Goal: Contribute content: Contribute content

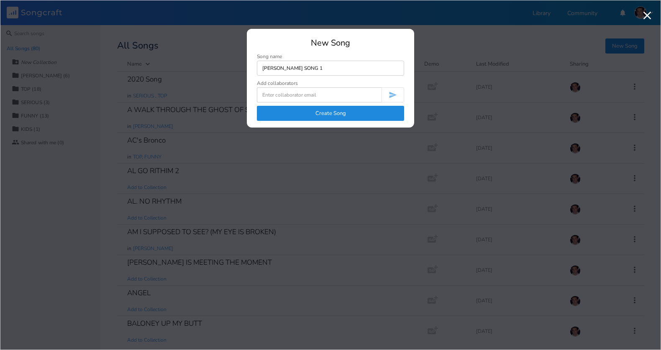
type input "[PERSON_NAME] SONG 1"
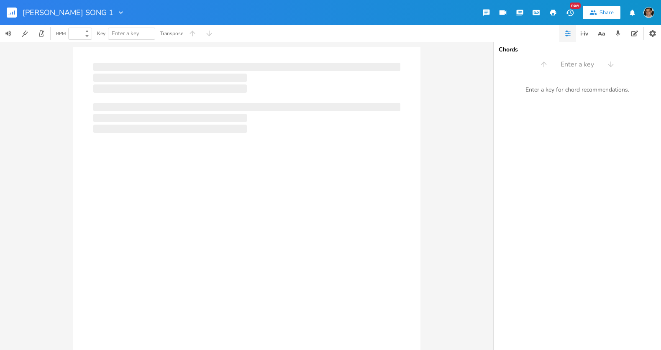
type input "100"
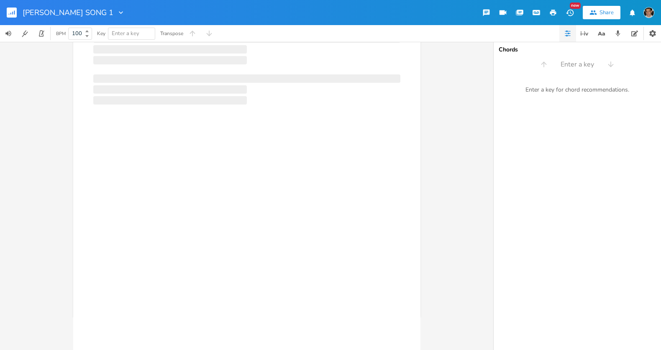
scroll to position [1, 0]
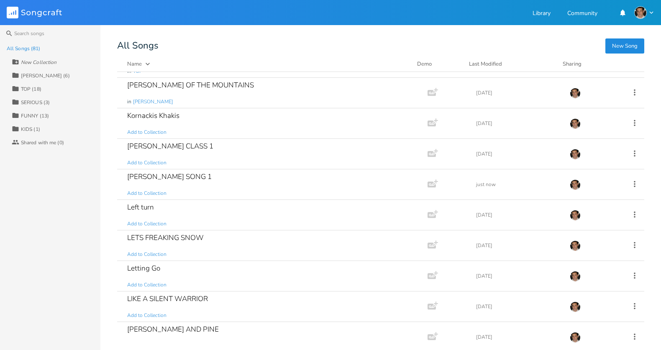
scroll to position [1124, 0]
click at [231, 175] on div "[PERSON_NAME] SONG 1 Add to Collection" at bounding box center [270, 183] width 287 height 30
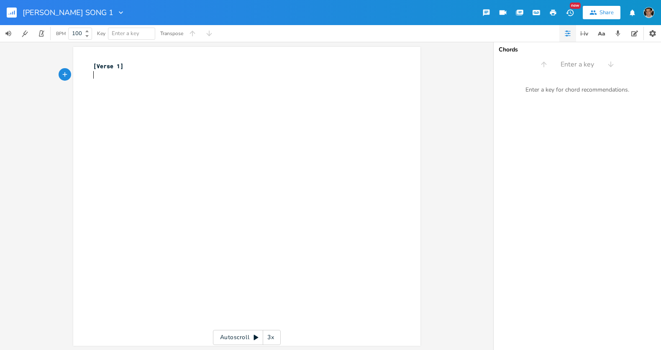
click at [231, 175] on div "xxxxxxxxxx [Verse 1] ​" at bounding box center [253, 204] width 323 height 288
type textarea "''"
type textarea "I'm trying to"
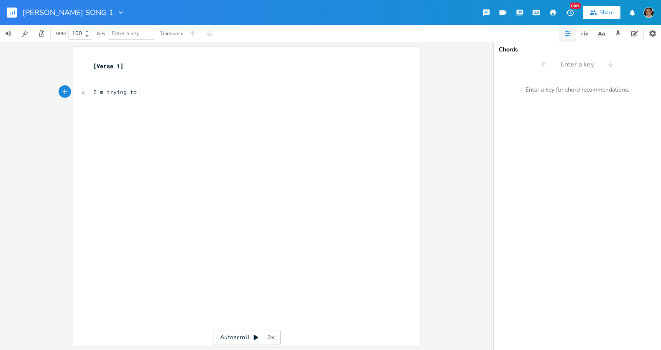
click at [265, 95] on pre "I'm trying to" at bounding box center [243, 92] width 302 height 9
type textarea "Gi"
type textarea "grib"
type textarea "p you tightly"
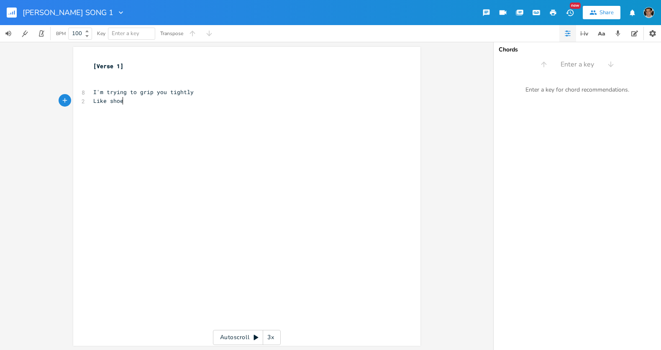
type textarea "Like shoel"
type textarea "black shoelaces unt"
type textarea "der your [PERSON_NAME]"
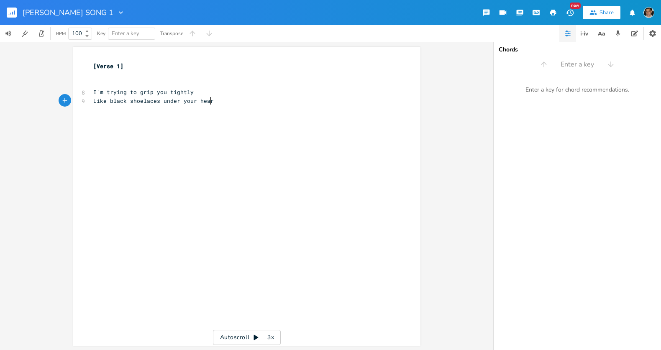
type textarea "eart"
type textarea "I'm trying to hold you up"
type textarea "to cince"
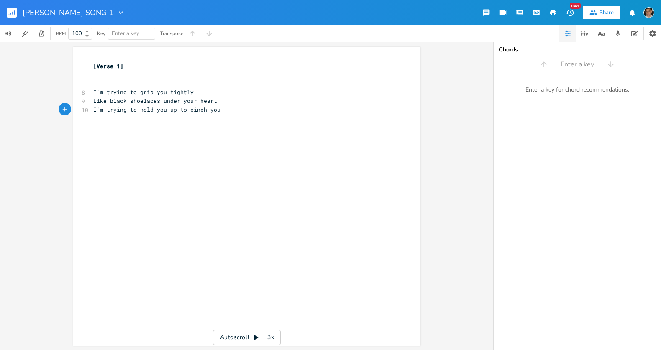
type textarea "h you"
type textarea "and cince y"
type textarea "h you"
type textarea "So"
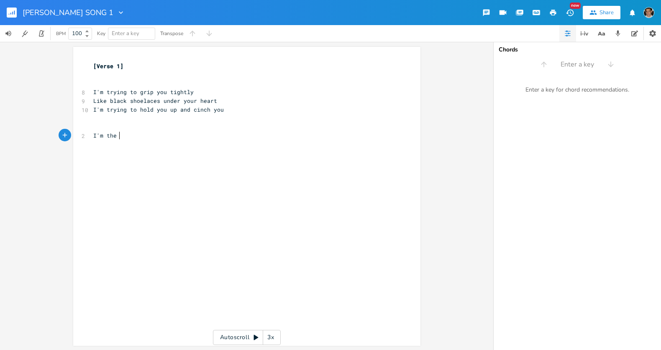
scroll to position [0, 18]
type textarea "I'm the [PERSON_NAME]"
type textarea "ny"
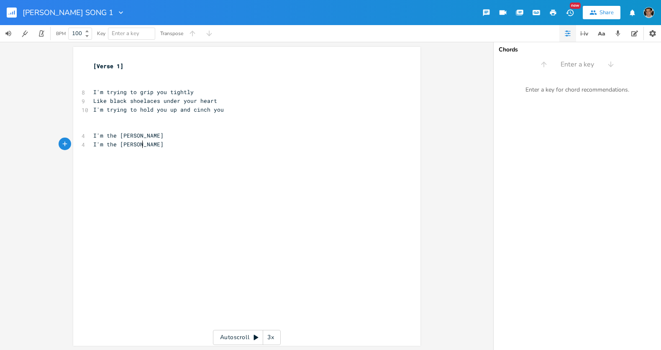
scroll to position [0, 7]
type textarea "I'm the [PERSON_NAME]."
type textarea "[PERSON_NAME]"
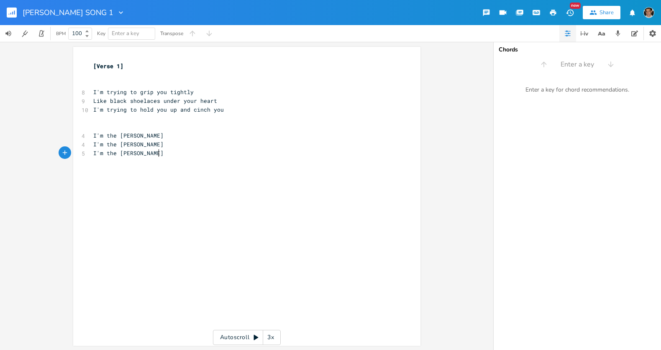
type textarea "nny Belt"
click at [248, 109] on pre "I'm trying to hold you up and cinch you" at bounding box center [243, 109] width 302 height 9
type textarea "Aint gonna let your"
type textarea "laugh t"
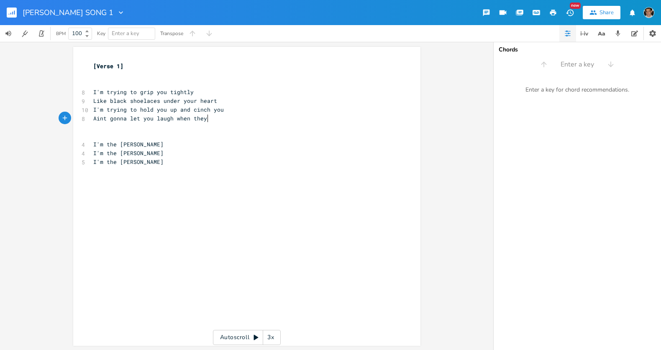
type textarea "when they b"
type textarea "pinch you"
click at [262, 133] on pre "​" at bounding box center [243, 135] width 302 height 9
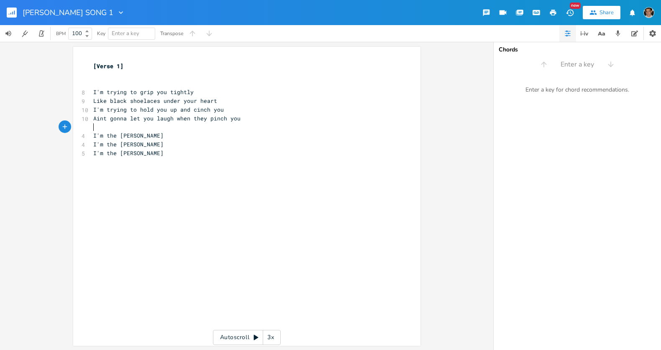
click at [285, 131] on pre "I'm the [PERSON_NAME]" at bounding box center [243, 135] width 302 height 9
click at [237, 153] on pre "I'm the [PERSON_NAME]" at bounding box center [243, 152] width 302 height 9
type textarea "And the"
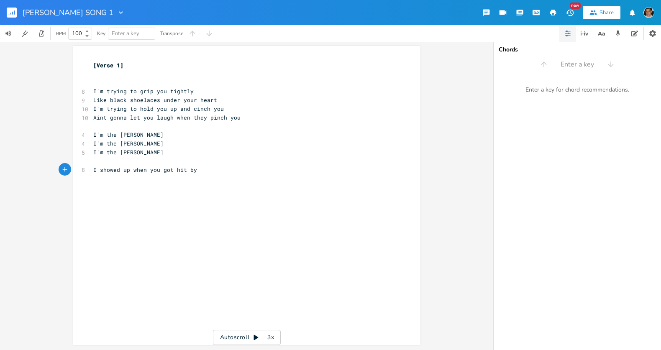
type textarea "I showed up when you got hit by c"
type textarea "a con"
type textarea "[PERSON_NAME]"
type textarea "ball"
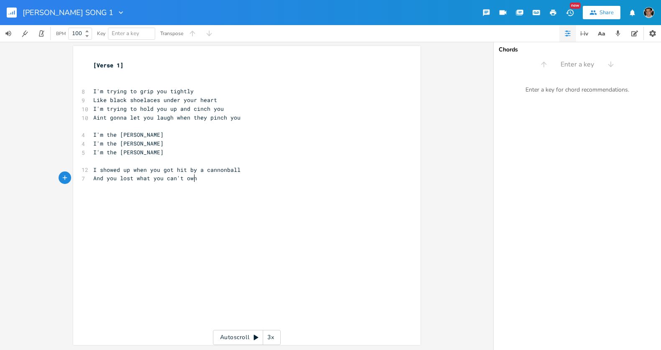
type textarea "And you lost what you can't own"
type textarea "I showed up when y"
type textarea "got him vy"
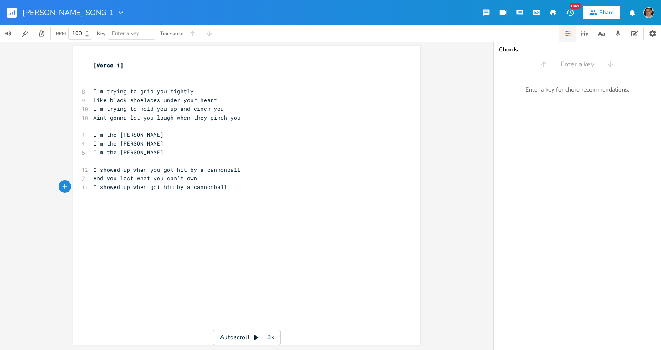
type textarea "by a cannonball"
type textarea "And thw"
type textarea "e world back"
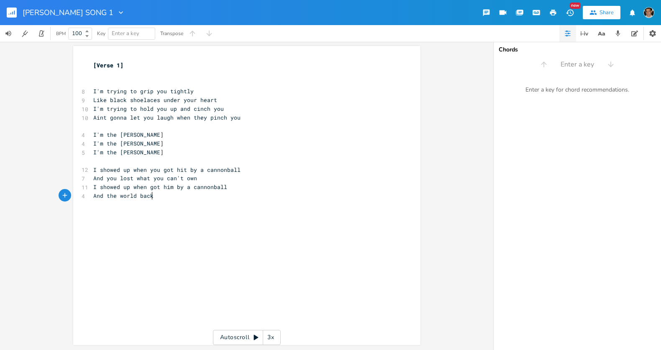
scroll to position [0, 33]
type textarea "eg"
type textarea "ecame you"
type textarea "r own."
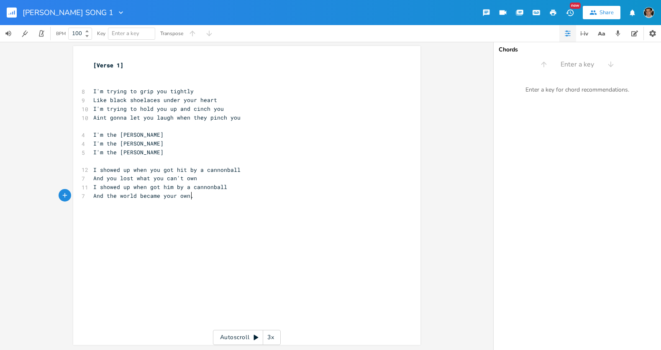
scroll to position [0, 17]
click at [231, 198] on pre "And the world became your own." at bounding box center [243, 195] width 302 height 9
click at [167, 188] on span "I showed up when got him by a cannonball" at bounding box center [160, 187] width 134 height 8
click at [169, 188] on span "I showed up when got him by a cannonball" at bounding box center [160, 187] width 134 height 8
type textarea "t"
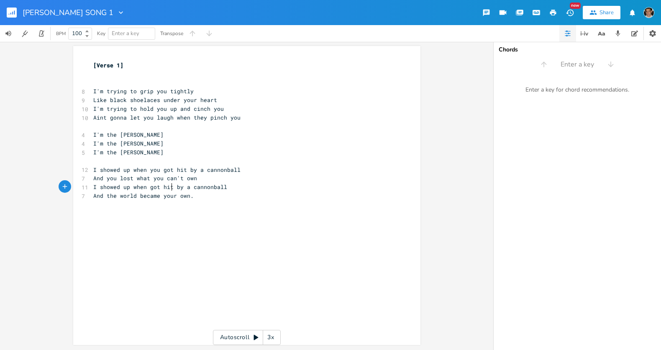
scroll to position [0, 2]
click at [217, 207] on pre "​" at bounding box center [243, 204] width 302 height 9
click at [214, 201] on pre "​" at bounding box center [243, 204] width 302 height 9
type textarea "Tight"
type textarea "er and ter"
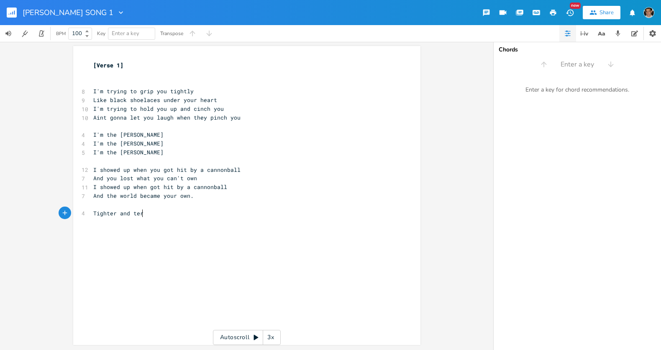
scroll to position [0, 23]
type textarea "igt"
type textarea "her"
click at [231, 194] on pre "And the world became your own." at bounding box center [243, 195] width 302 height 9
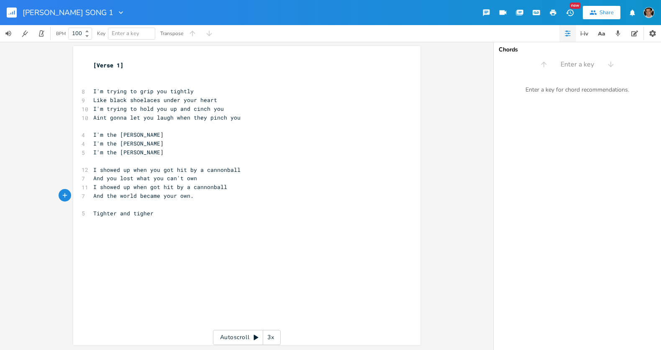
click at [235, 212] on pre "Tighter and tigher" at bounding box center [243, 213] width 302 height 9
